Goal: Information Seeking & Learning: Understand process/instructions

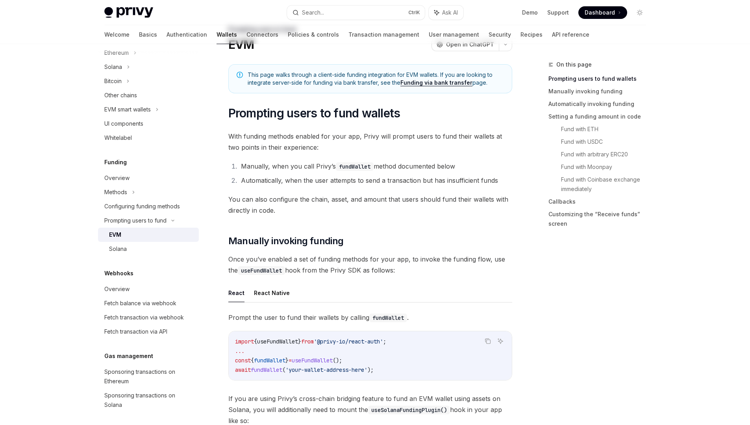
scroll to position [142, 0]
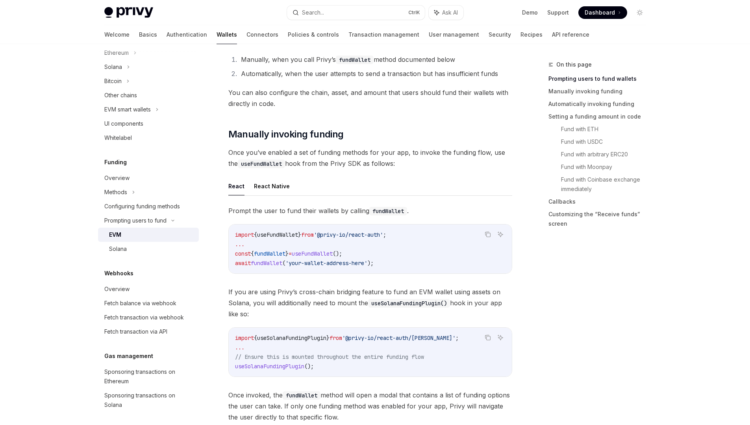
click at [260, 262] on span "fundWallet" at bounding box center [266, 262] width 31 height 7
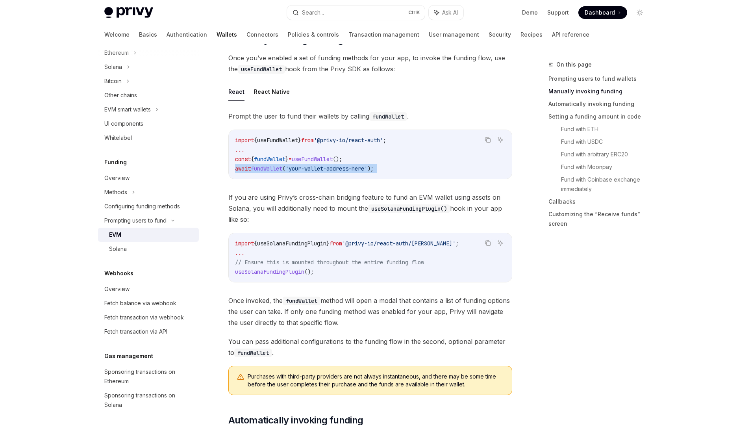
click at [317, 168] on span "'your-wallet-address-here'" at bounding box center [326, 168] width 82 height 7
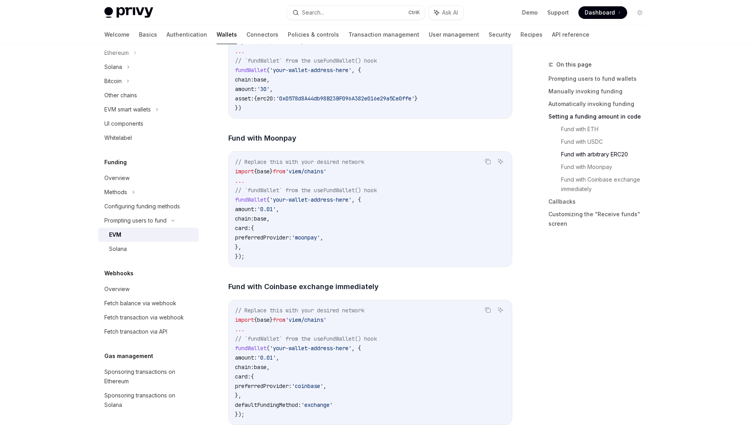
scroll to position [1417, 0]
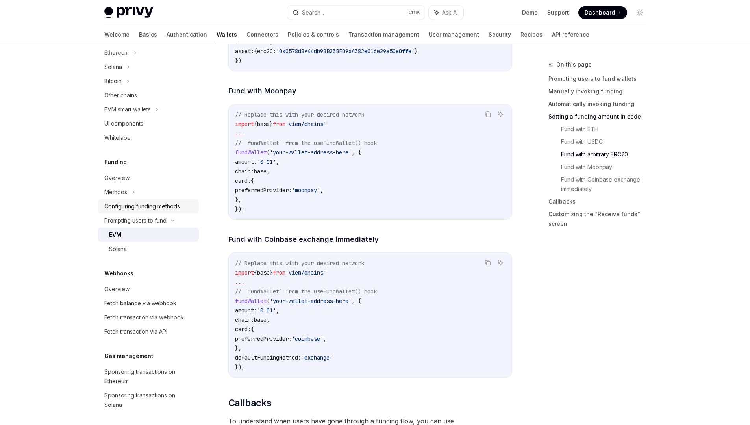
click at [134, 204] on div "Configuring funding methods" at bounding box center [142, 206] width 76 height 9
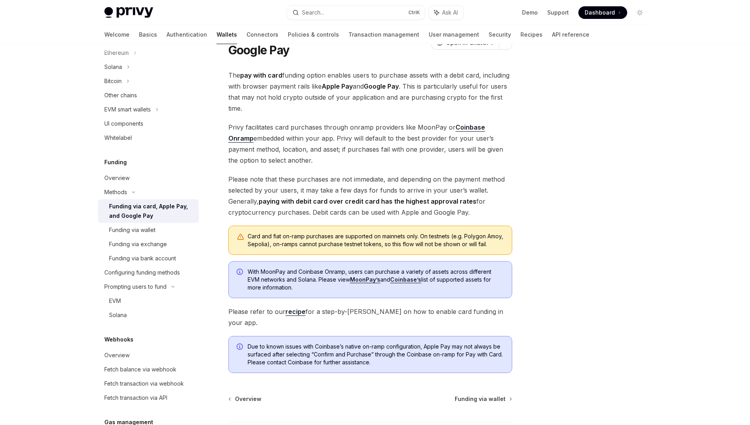
scroll to position [105, 0]
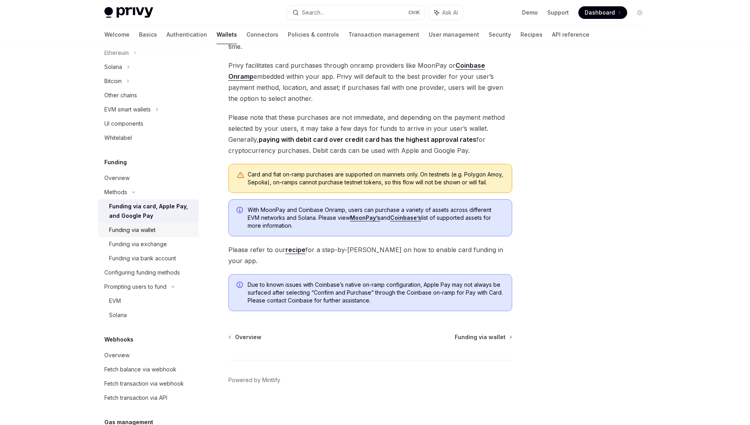
click at [143, 231] on div "Funding via wallet" at bounding box center [132, 229] width 46 height 9
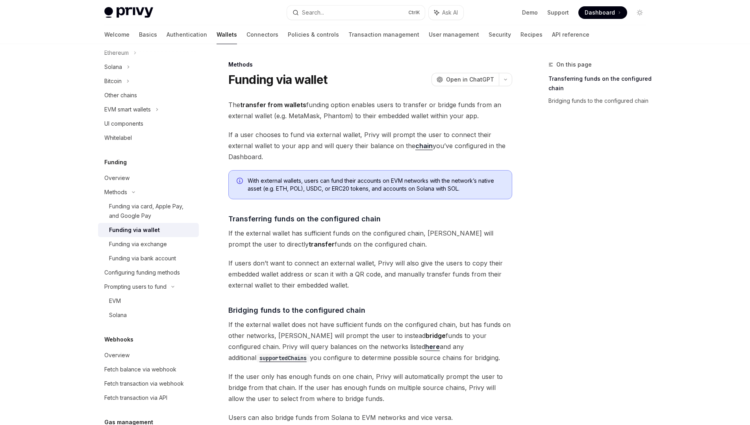
scroll to position [94, 0]
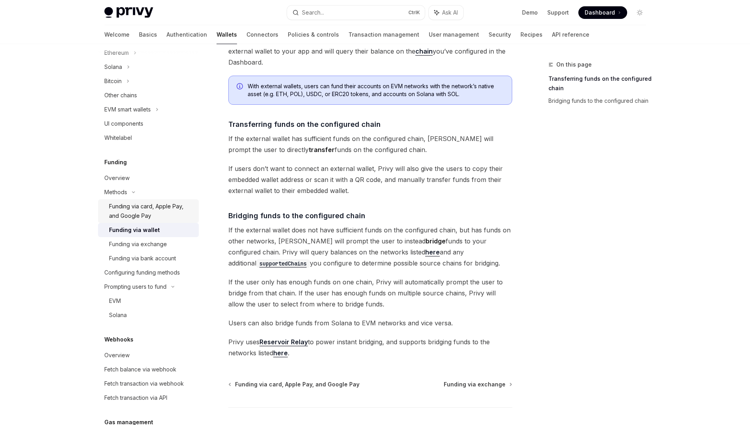
click at [131, 209] on div "Funding via card, Apple Pay, and Google Pay" at bounding box center [151, 211] width 85 height 19
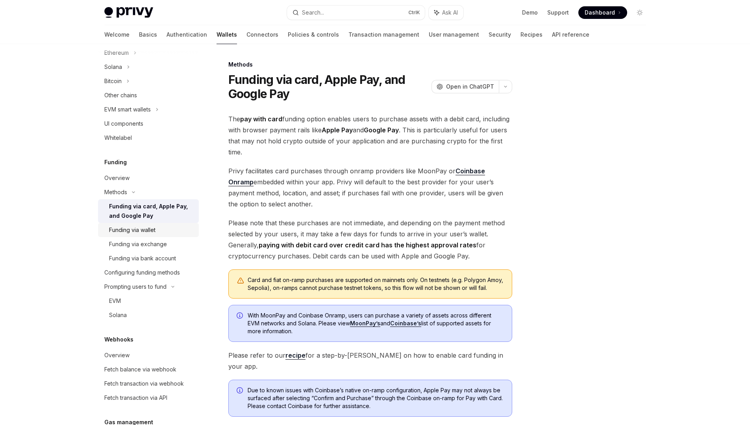
click at [147, 228] on div "Funding via wallet" at bounding box center [132, 229] width 46 height 9
type textarea "*"
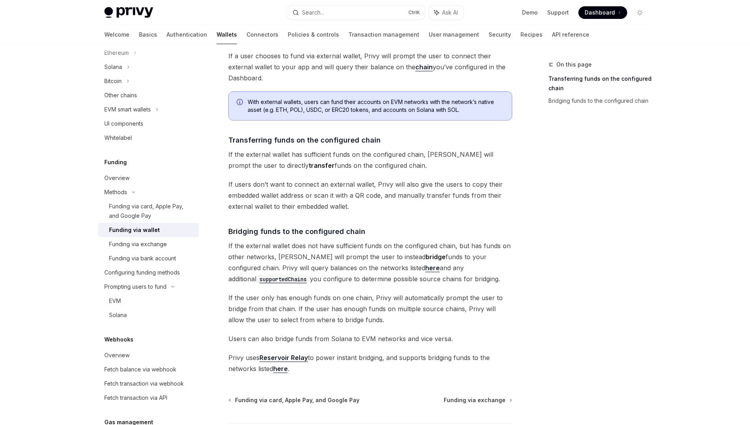
scroll to position [145, 0]
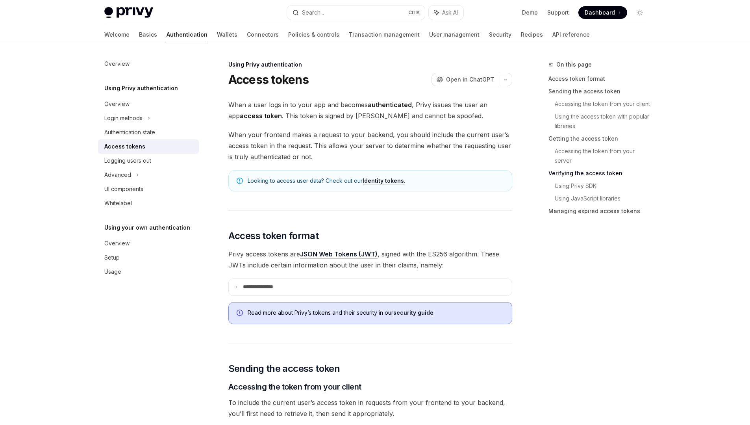
scroll to position [1228, 0]
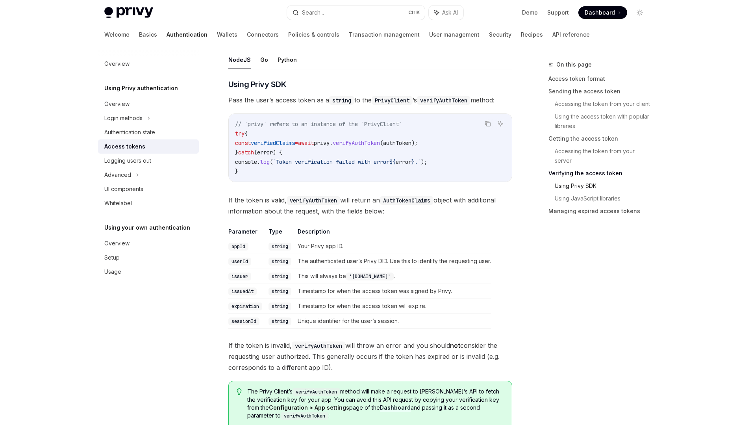
click at [588, 185] on link "Using Privy SDK" at bounding box center [604, 185] width 98 height 13
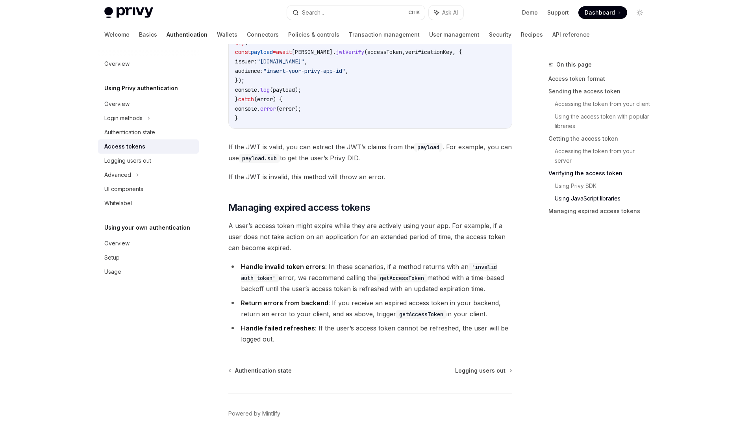
scroll to position [1974, 0]
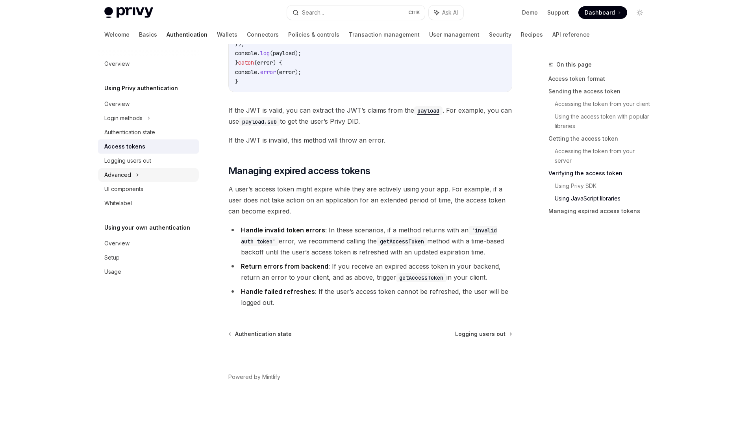
click at [144, 175] on div "Advanced" at bounding box center [148, 175] width 101 height 14
click at [586, 185] on link "Using Privy SDK" at bounding box center [604, 185] width 98 height 13
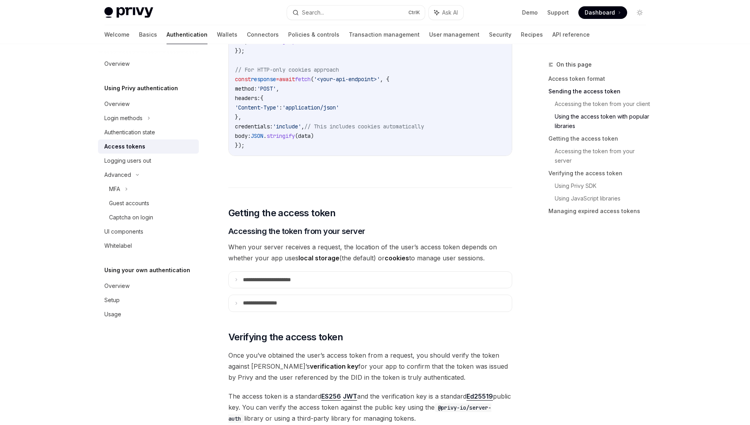
scroll to position [834, 0]
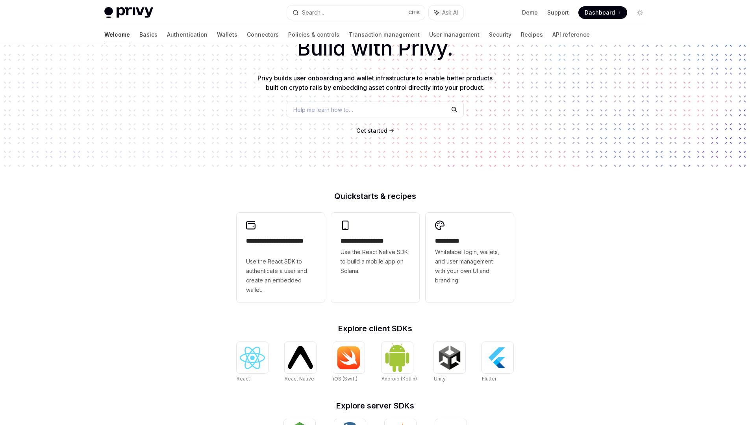
scroll to position [142, 0]
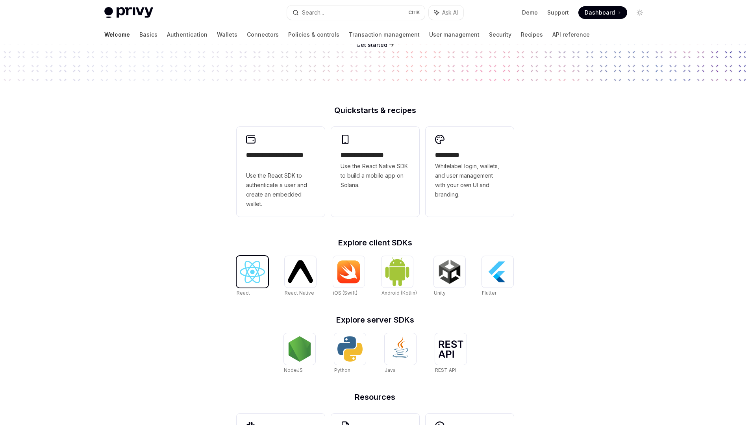
click at [246, 281] on img at bounding box center [252, 272] width 25 height 22
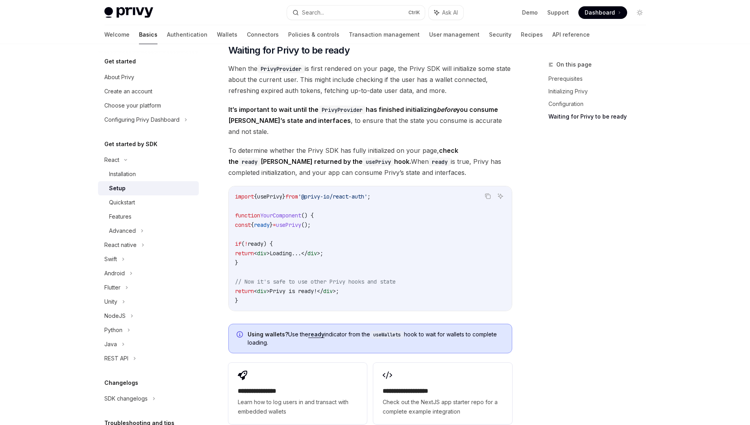
scroll to position [803, 0]
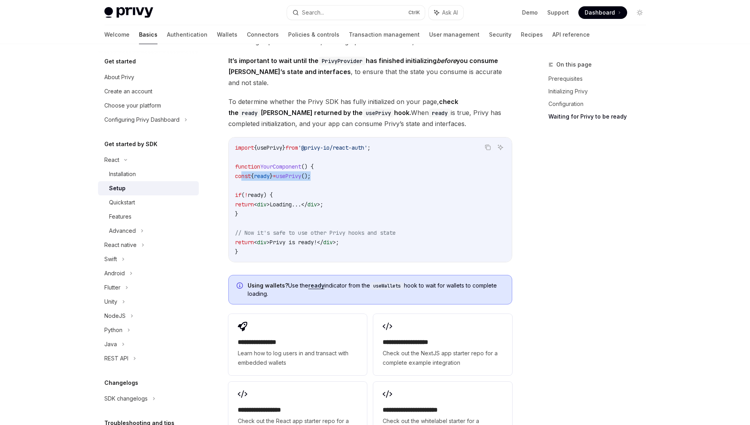
drag, startPoint x: 241, startPoint y: 164, endPoint x: 349, endPoint y: 165, distance: 107.5
click at [349, 165] on code "import { usePrivy } from '@privy-io/react-auth' ; function YourComponent () { c…" at bounding box center [370, 199] width 270 height 113
copy span "const { ready } = usePrivy ();"
click at [359, 172] on code "import { usePrivy } from '@privy-io/react-auth' ; function YourComponent () { c…" at bounding box center [370, 199] width 270 height 113
drag, startPoint x: 240, startPoint y: 165, endPoint x: 256, endPoint y: 201, distance: 39.1
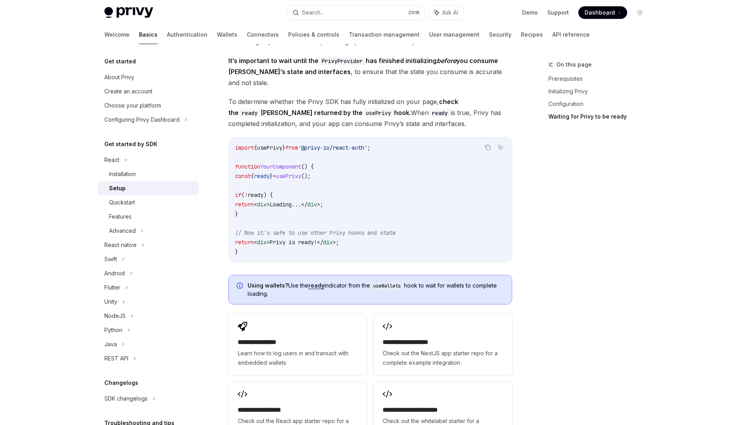
click at [256, 201] on code "import { usePrivy } from '@privy-io/react-auth' ; function YourComponent () { c…" at bounding box center [370, 199] width 270 height 113
copy code "const { ready } = usePrivy (); if ( ! ready ) { return < div > Loading... </ di…"
